Goal: Task Accomplishment & Management: Manage account settings

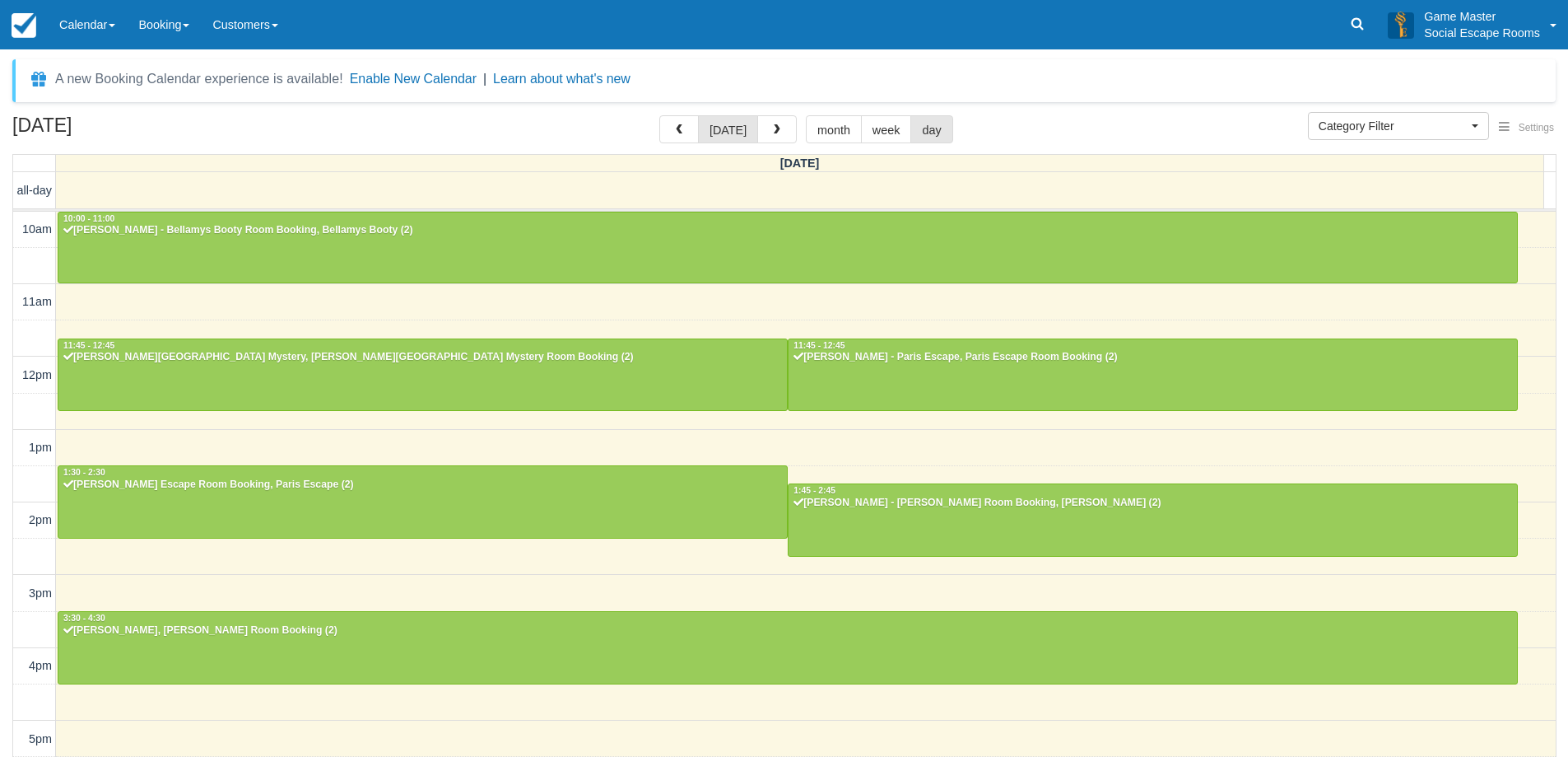
select select
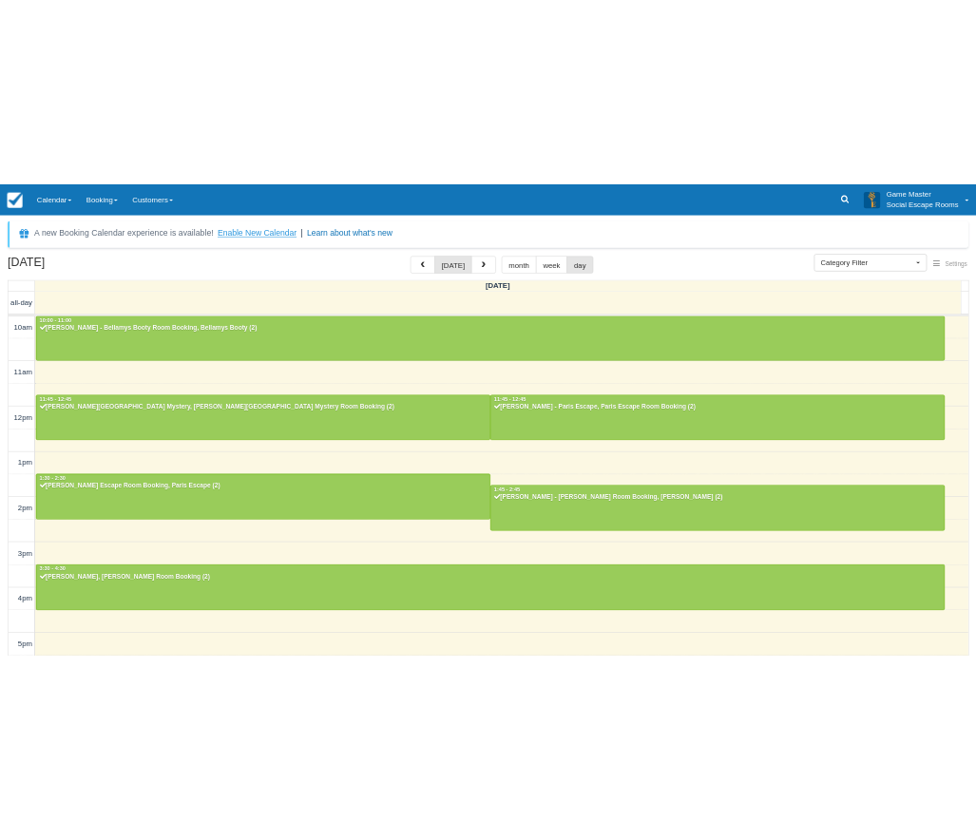
scroll to position [365, 0]
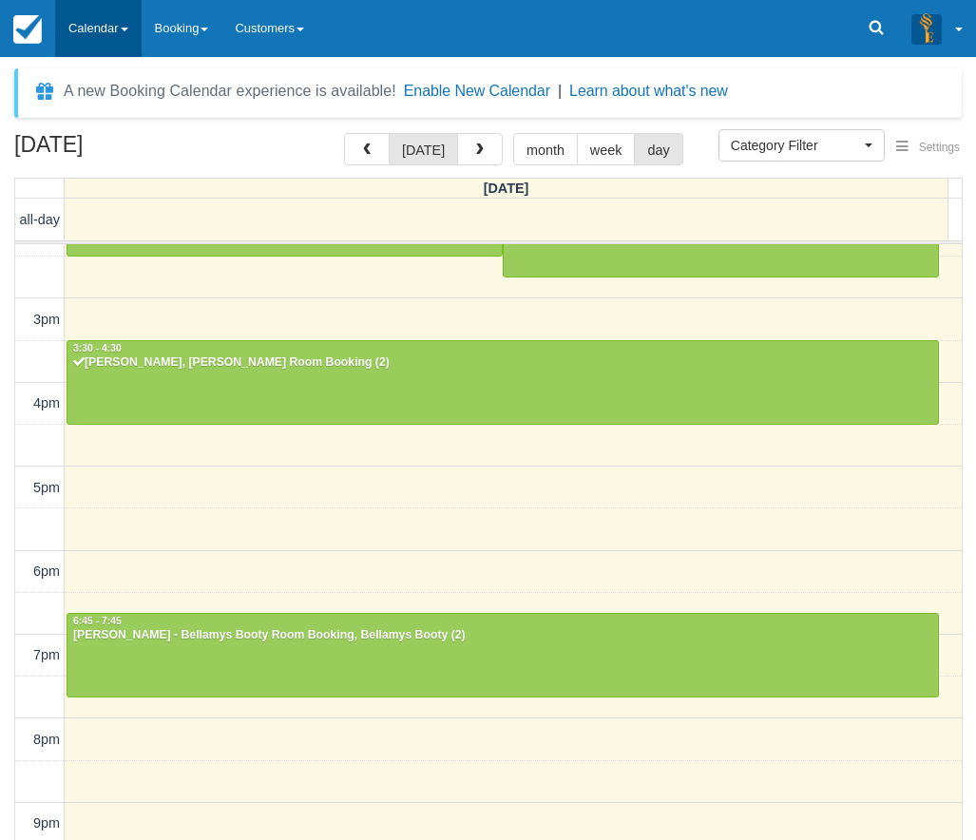
click at [100, 11] on link "Calendar" at bounding box center [98, 28] width 87 height 57
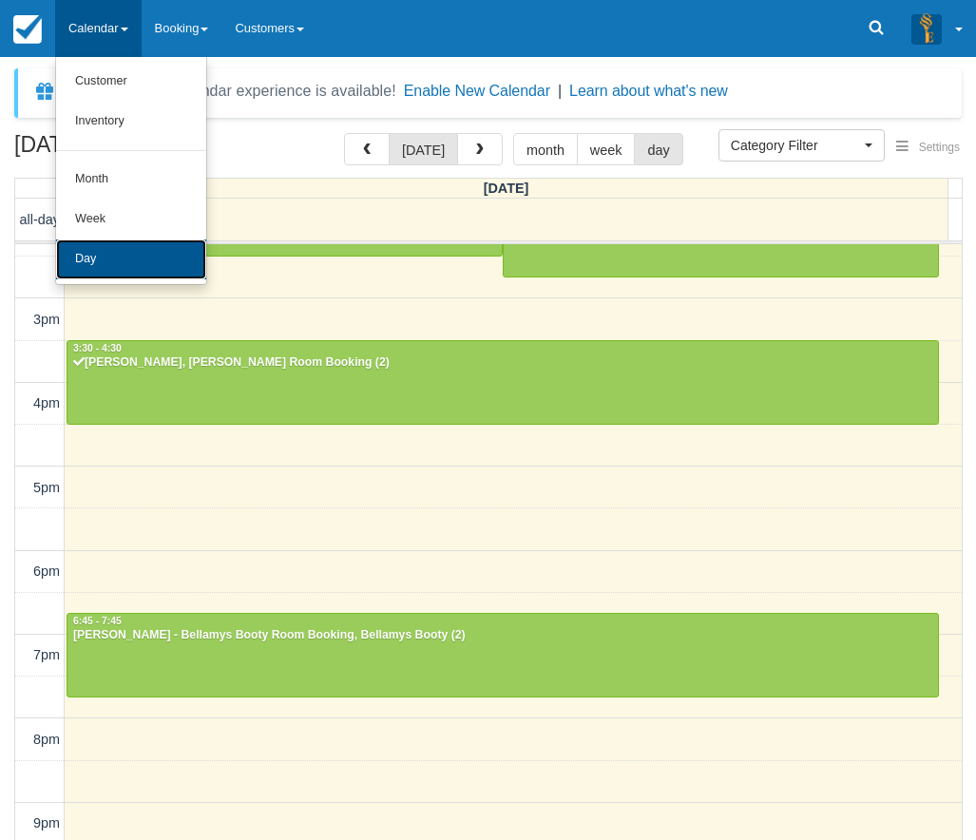
click at [143, 271] on link "Day" at bounding box center [131, 260] width 150 height 40
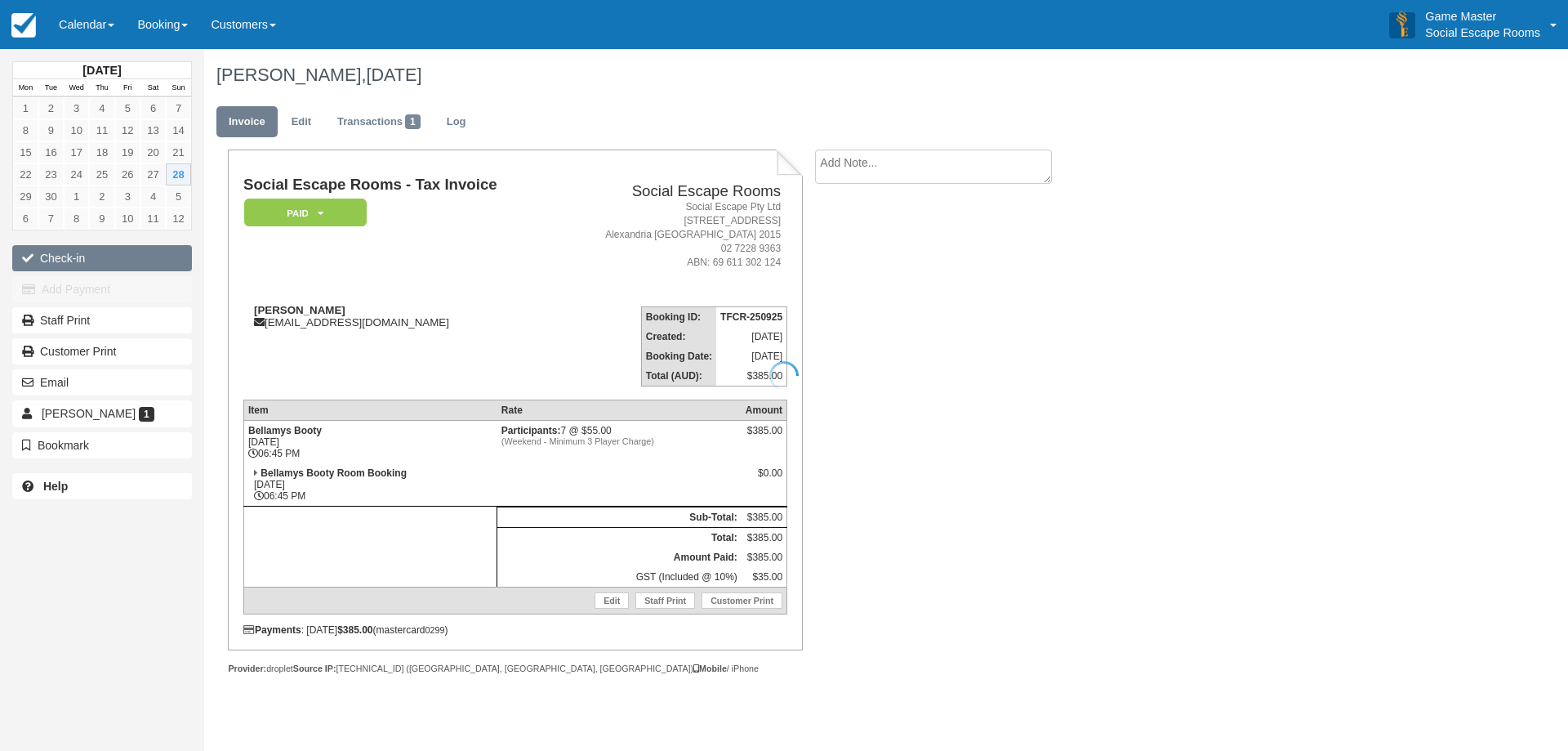
click at [130, 259] on div at bounding box center [784, 376] width 1568 height 751
click at [85, 257] on button "Check-in" at bounding box center [101, 258] width 180 height 26
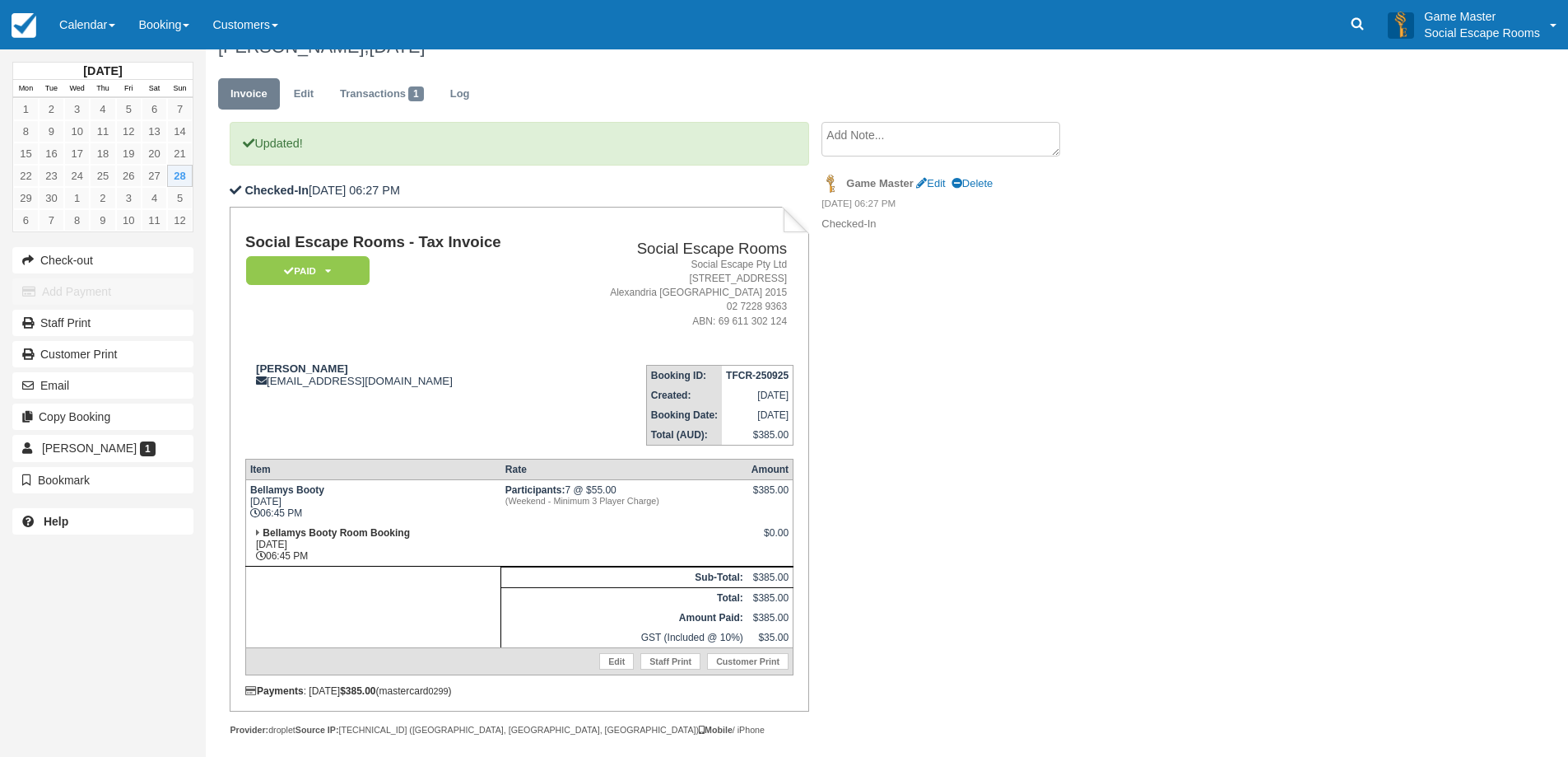
scroll to position [43, 0]
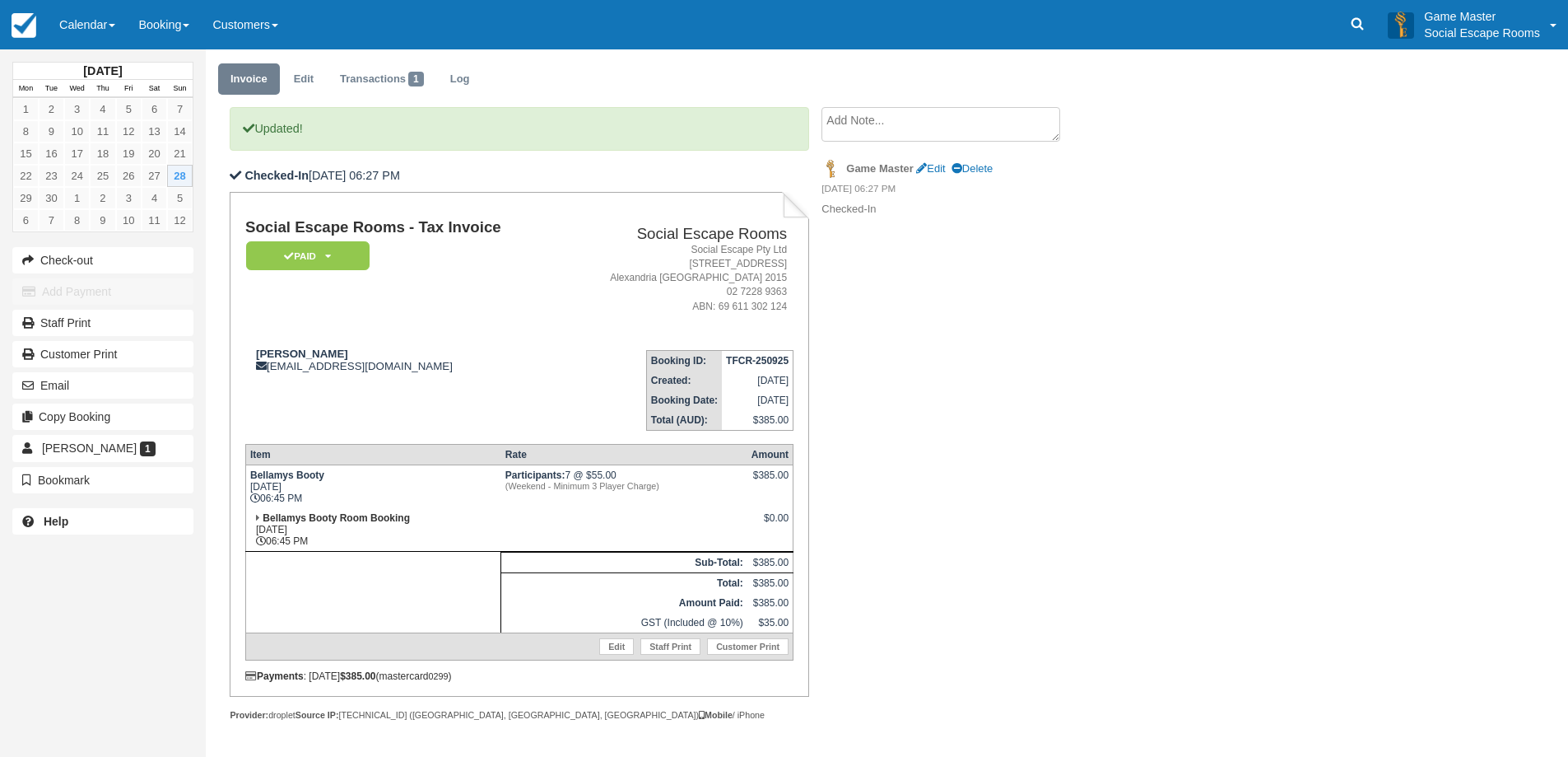
click at [860, 133] on textarea at bounding box center [941, 125] width 239 height 35
type textarea "Came in costume"
click at [873, 218] on button "Create" at bounding box center [859, 218] width 74 height 28
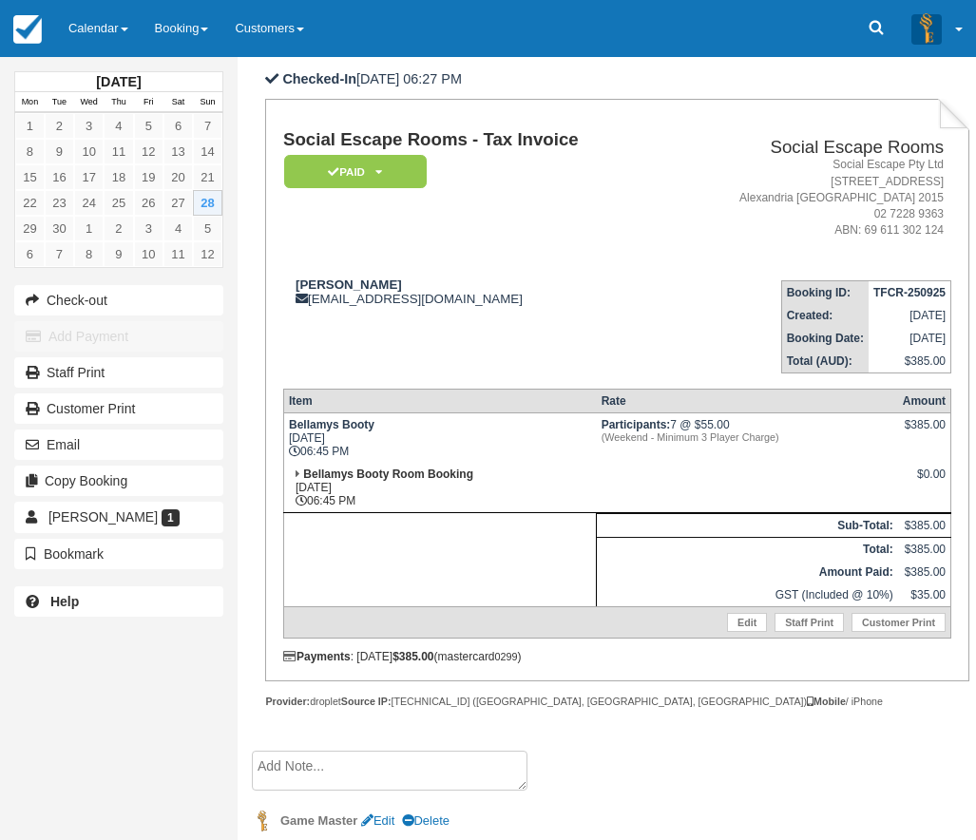
scroll to position [244, 0]
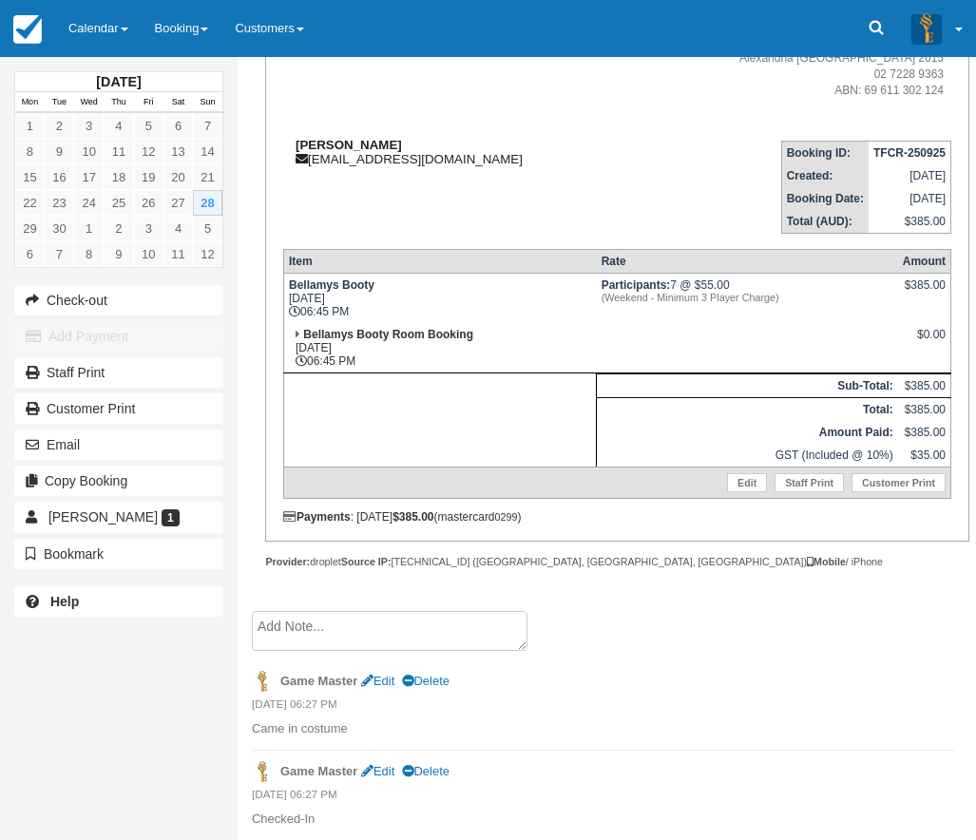
click at [306, 144] on strong "[PERSON_NAME]" at bounding box center [349, 145] width 106 height 14
drag, startPoint x: 306, startPoint y: 144, endPoint x: 344, endPoint y: 144, distance: 38.0
click at [344, 144] on strong "[PERSON_NAME]" at bounding box center [349, 145] width 106 height 14
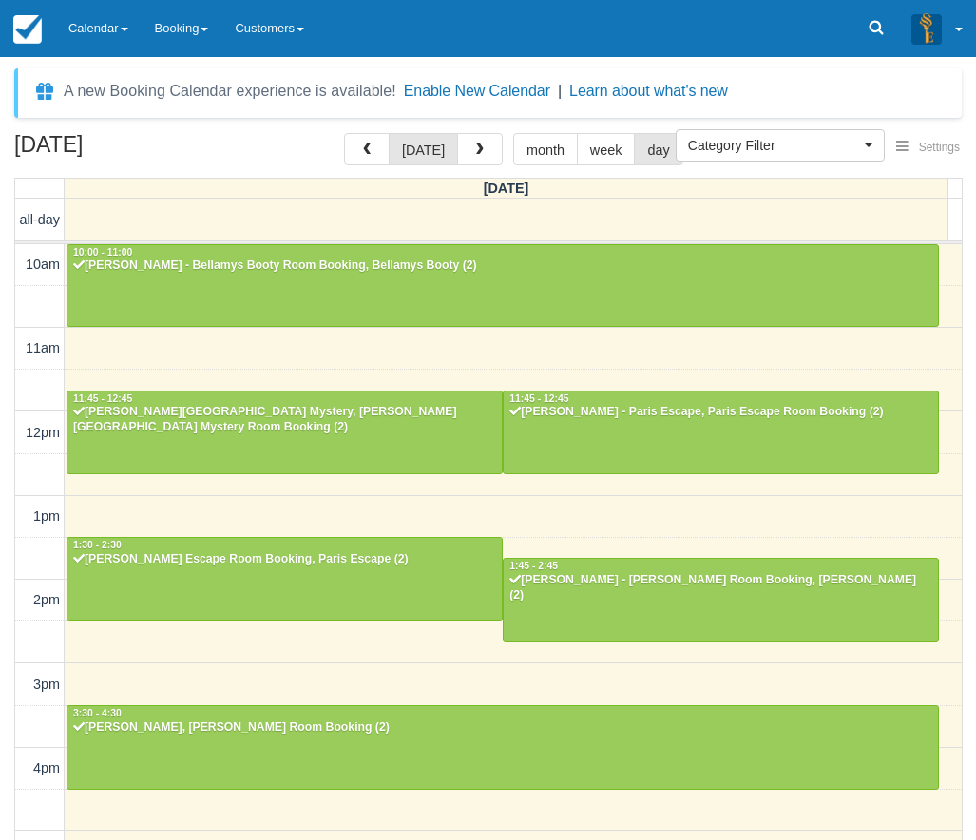
select select
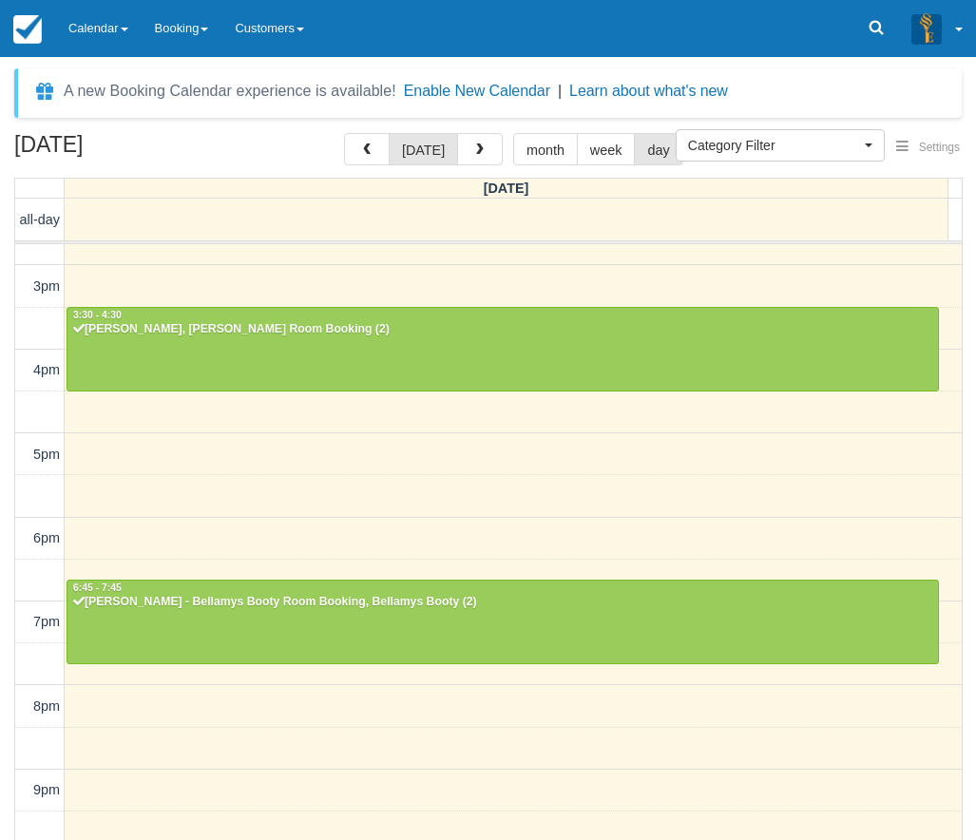
click at [333, 491] on div "10am 11am 12pm 1pm 2pm 3pm 4pm 5pm 6pm 7pm 8pm 9pm 10pm 10:00 - 11:00 Elsie Bar…" at bounding box center [488, 371] width 947 height 1050
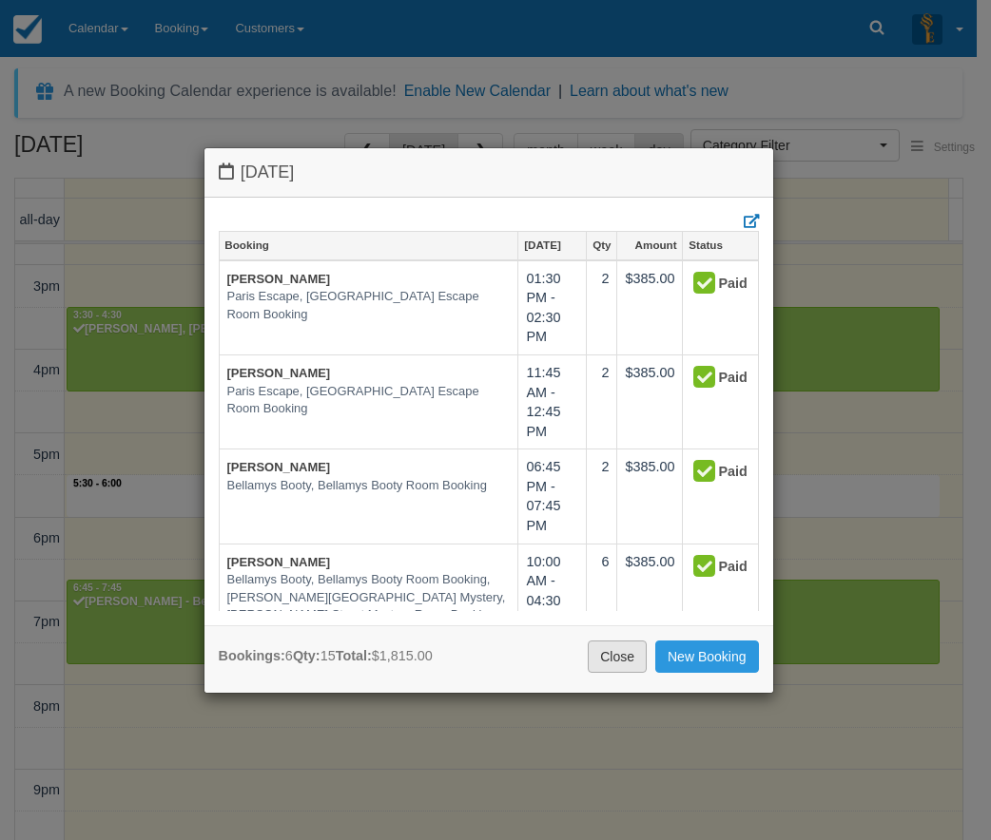
click at [613, 665] on link "Close" at bounding box center [617, 657] width 59 height 32
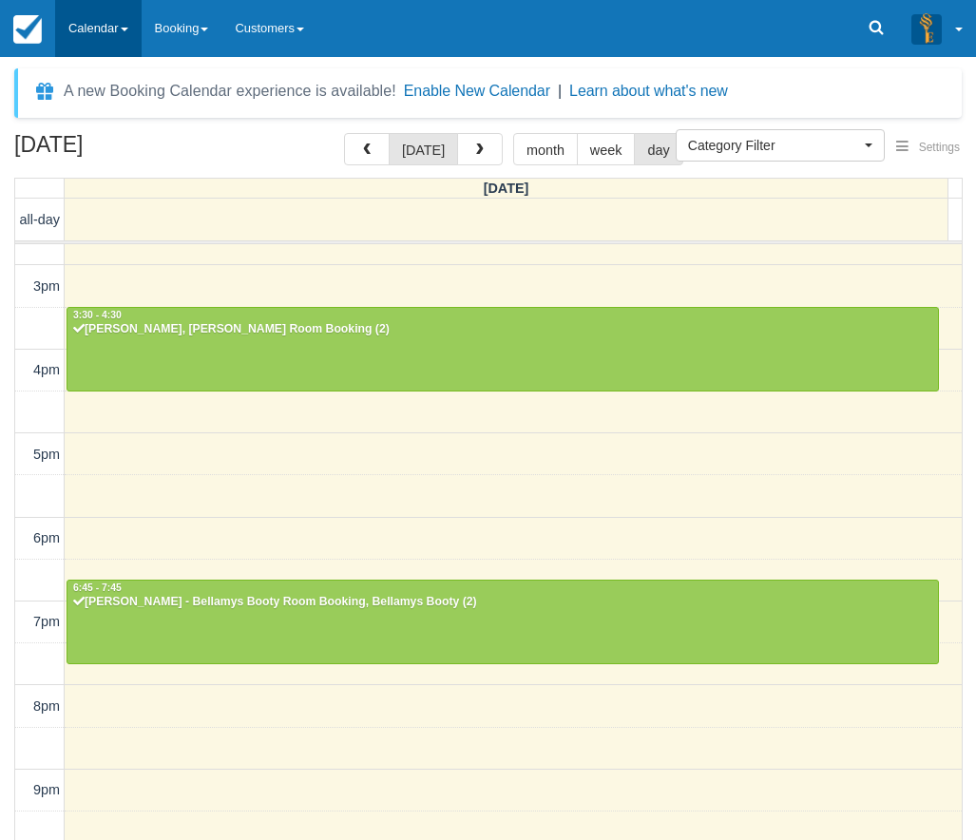
click at [101, 35] on link "Calendar" at bounding box center [98, 28] width 87 height 57
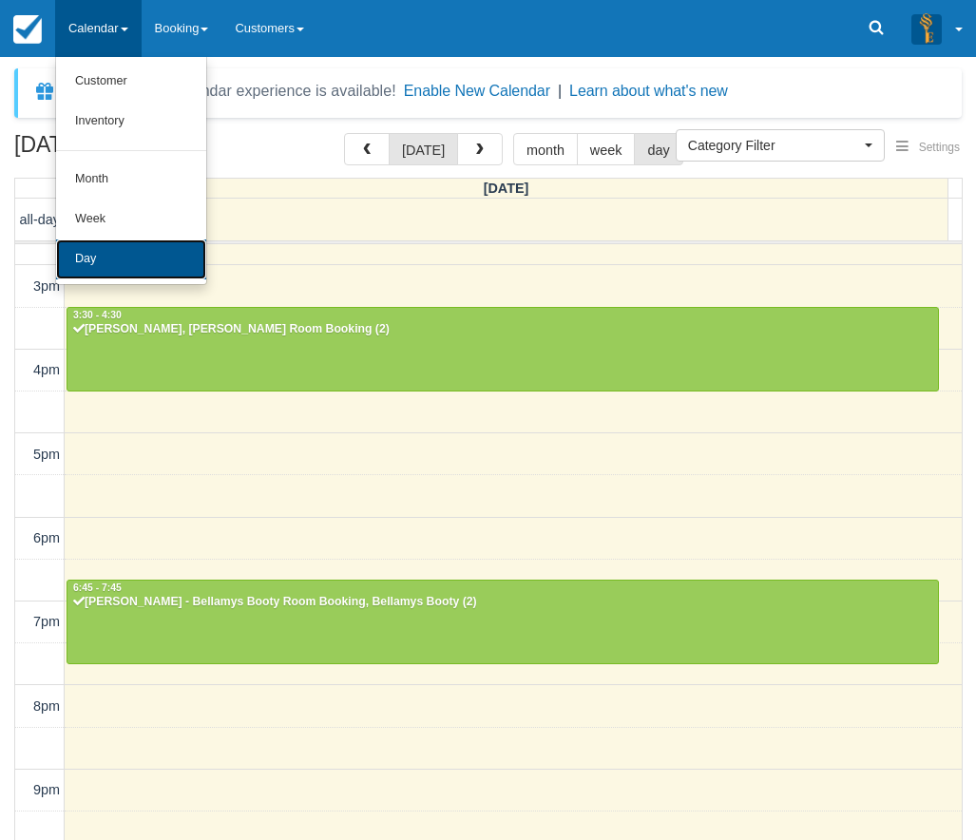
click at [92, 270] on link "Day" at bounding box center [131, 260] width 150 height 40
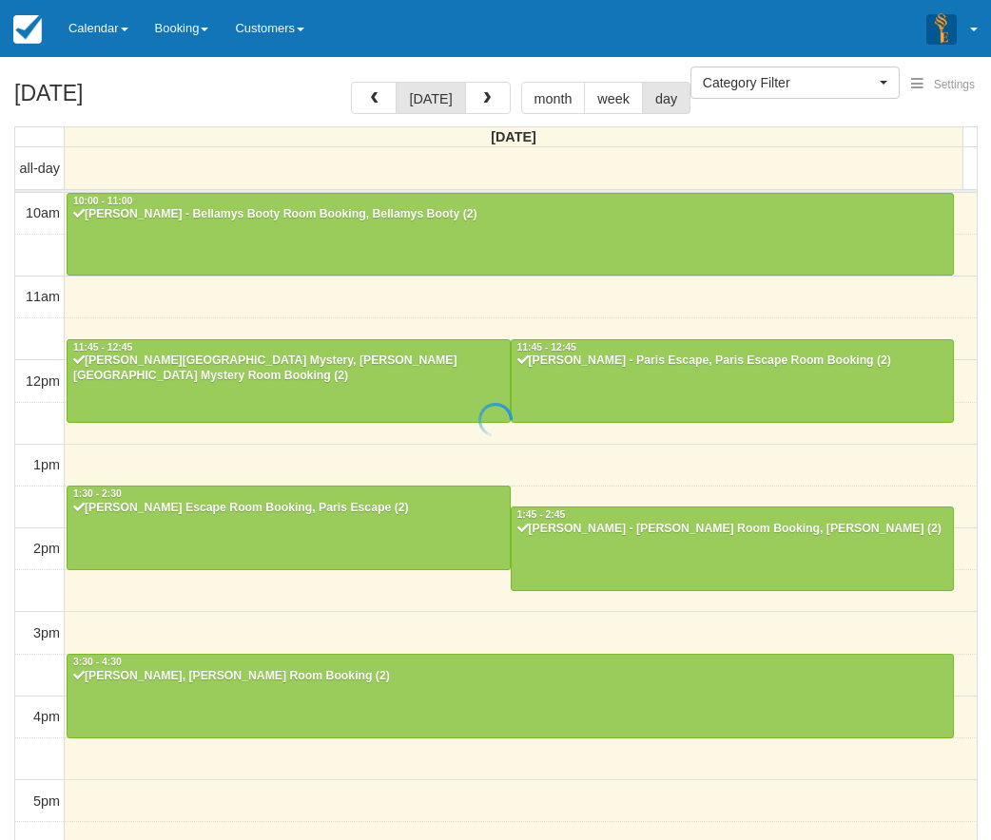
select select
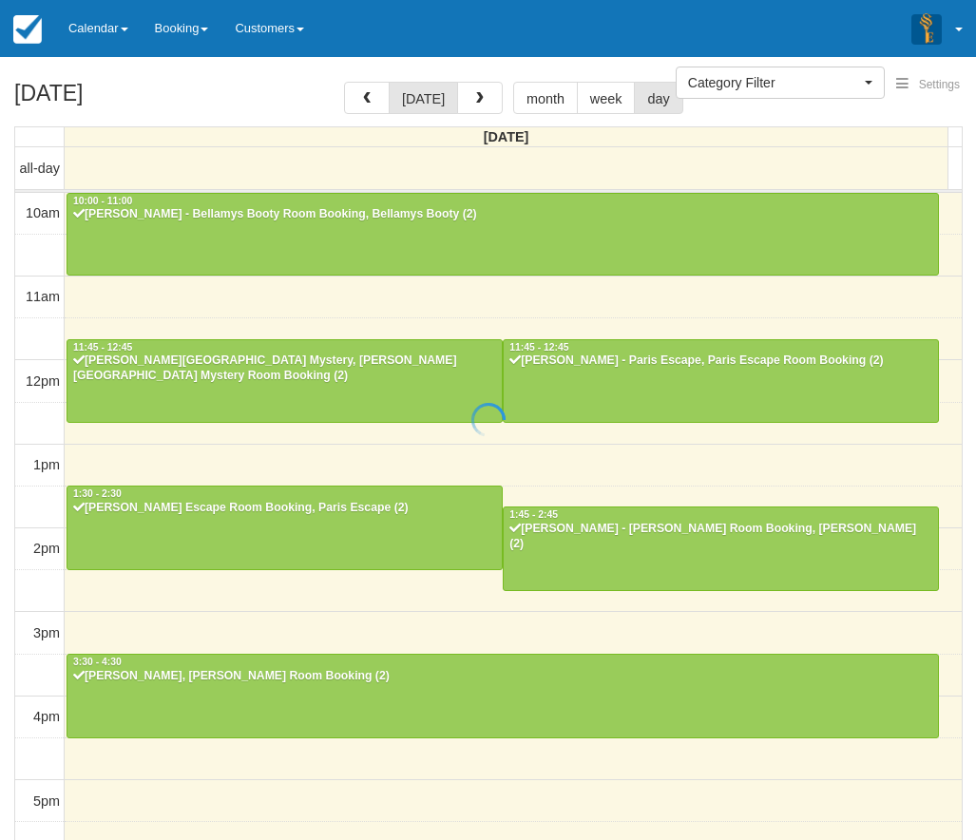
scroll to position [398, 0]
